Goal: Task Accomplishment & Management: Manage account settings

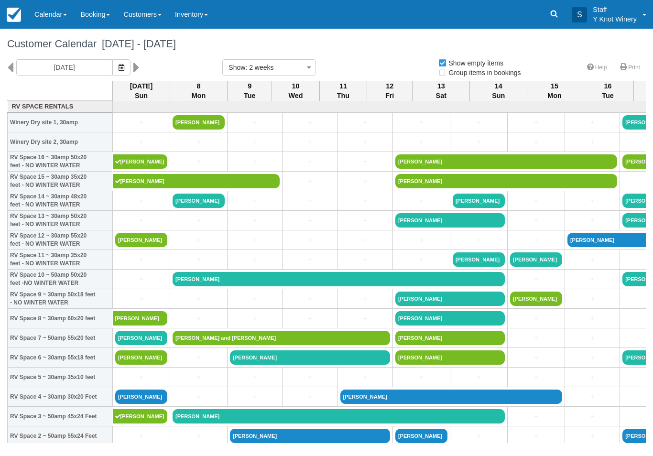
select select
click at [142, 345] on link "[PERSON_NAME]" at bounding box center [141, 338] width 52 height 14
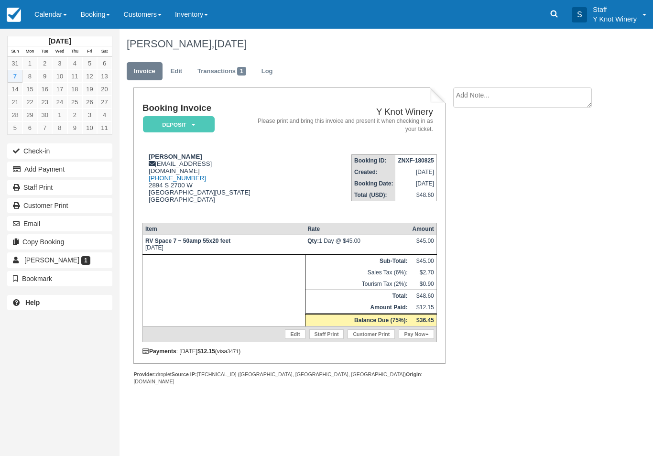
click at [420, 339] on link "Pay Now" at bounding box center [416, 334] width 35 height 10
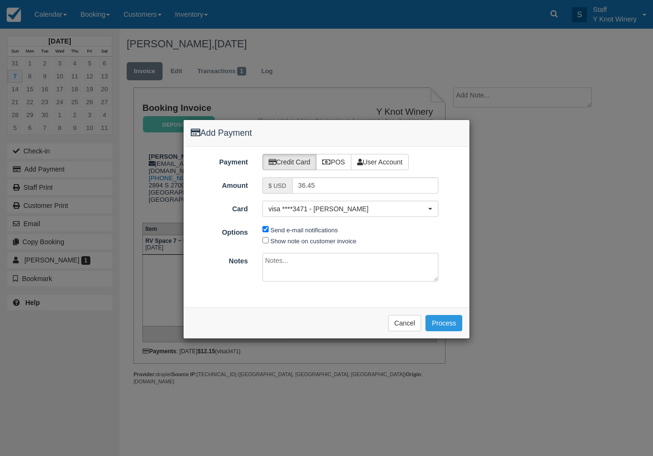
click at [275, 242] on label "Show note on customer invoice" at bounding box center [314, 241] width 86 height 7
click at [269, 242] on input "Show note on customer invoice" at bounding box center [265, 240] width 6 height 6
checkbox input "true"
click at [442, 326] on button "Process" at bounding box center [443, 323] width 37 height 16
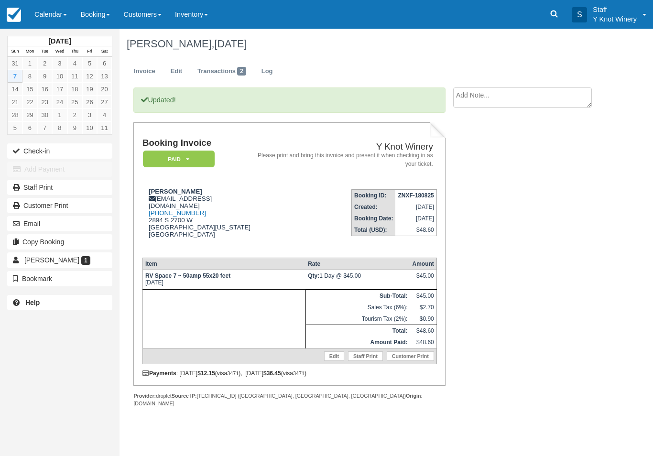
click at [35, 153] on button "Check-in" at bounding box center [59, 150] width 105 height 15
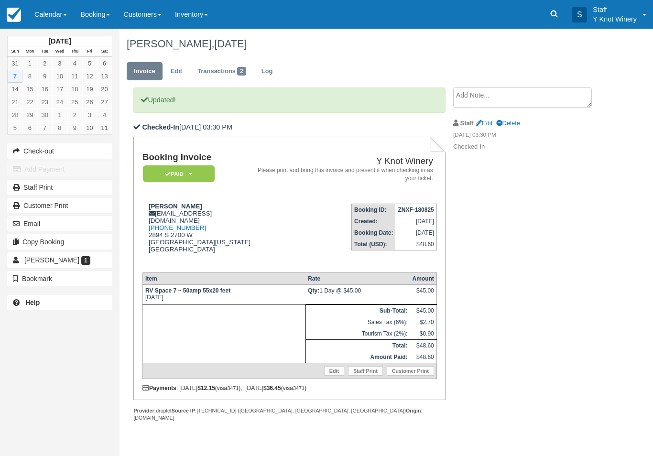
click at [51, 9] on link "Calendar" at bounding box center [51, 14] width 46 height 29
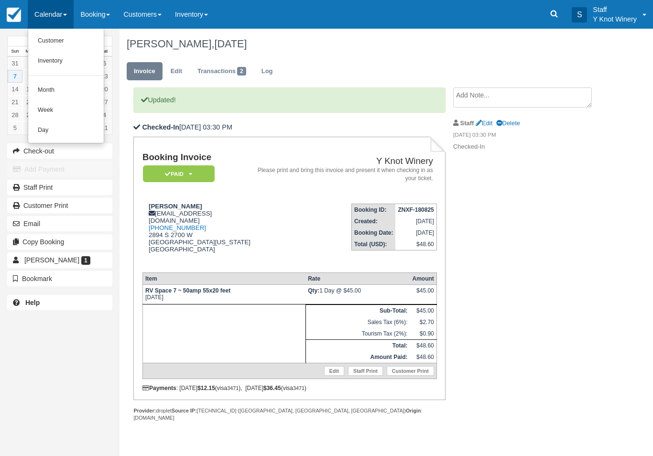
click at [53, 38] on link "Customer" at bounding box center [66, 41] width 76 height 20
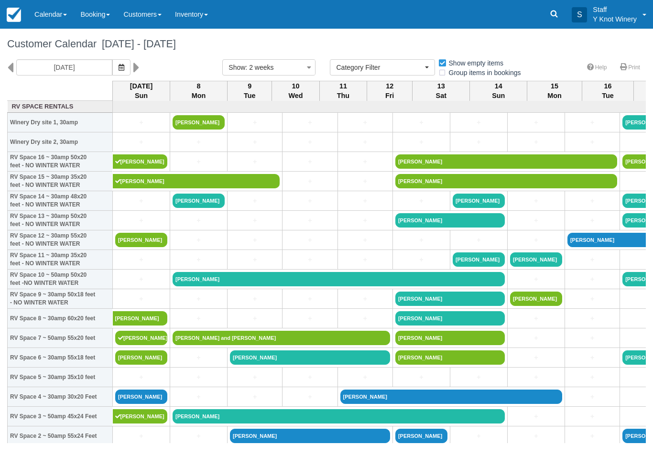
select select
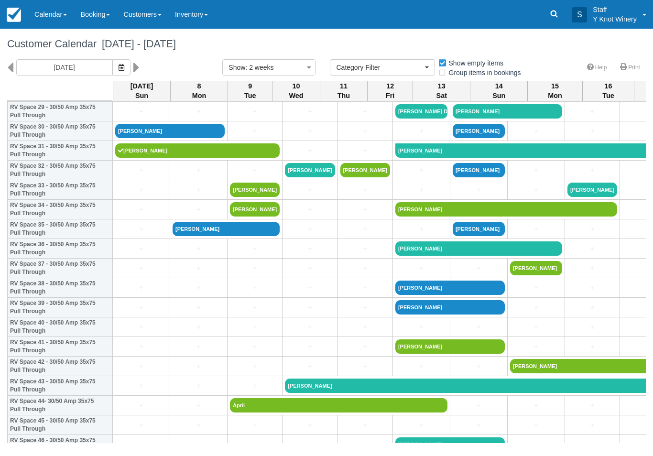
scroll to position [599, 0]
click at [140, 138] on link "[PERSON_NAME]" at bounding box center [169, 131] width 109 height 14
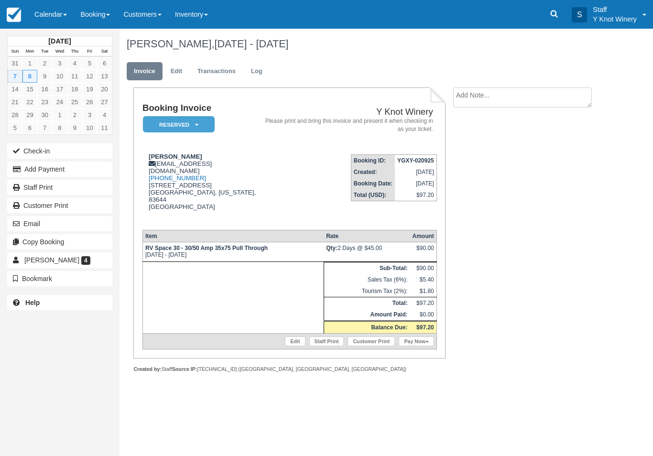
click at [419, 337] on link "Pay Now" at bounding box center [416, 342] width 35 height 10
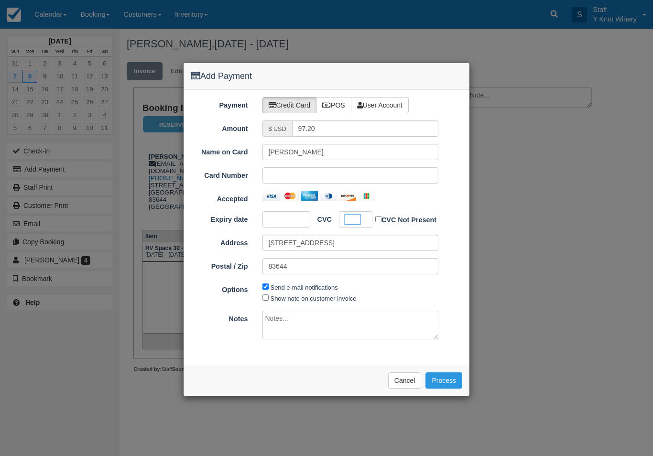
click at [267, 294] on input "Show note on customer invoice" at bounding box center [265, 297] width 6 height 6
checkbox input "true"
click at [447, 380] on button "Process" at bounding box center [443, 380] width 37 height 16
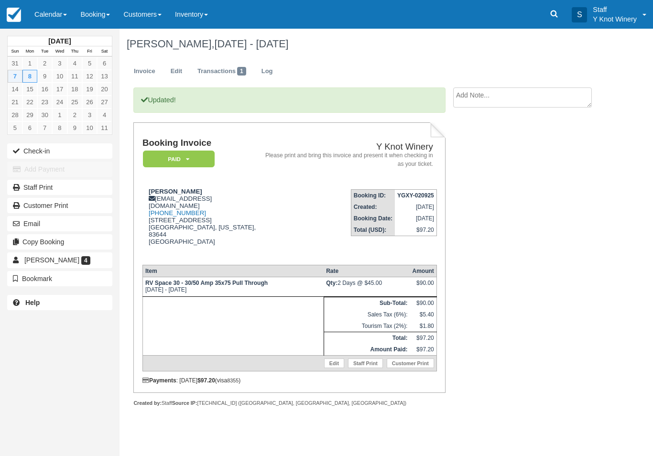
click at [27, 154] on button "Check-in" at bounding box center [59, 150] width 105 height 15
